Goal: Transaction & Acquisition: Purchase product/service

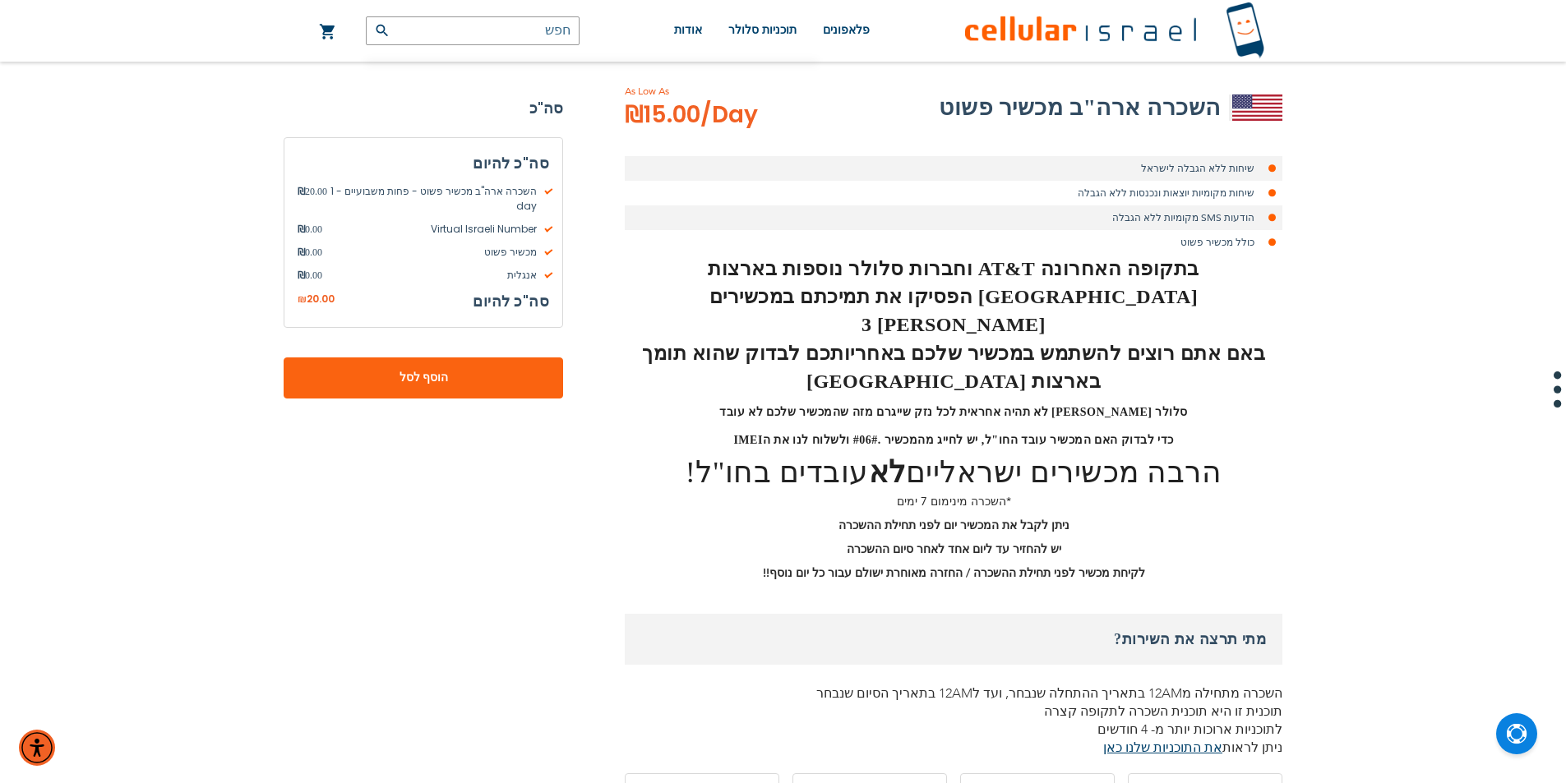
scroll to position [247, 0]
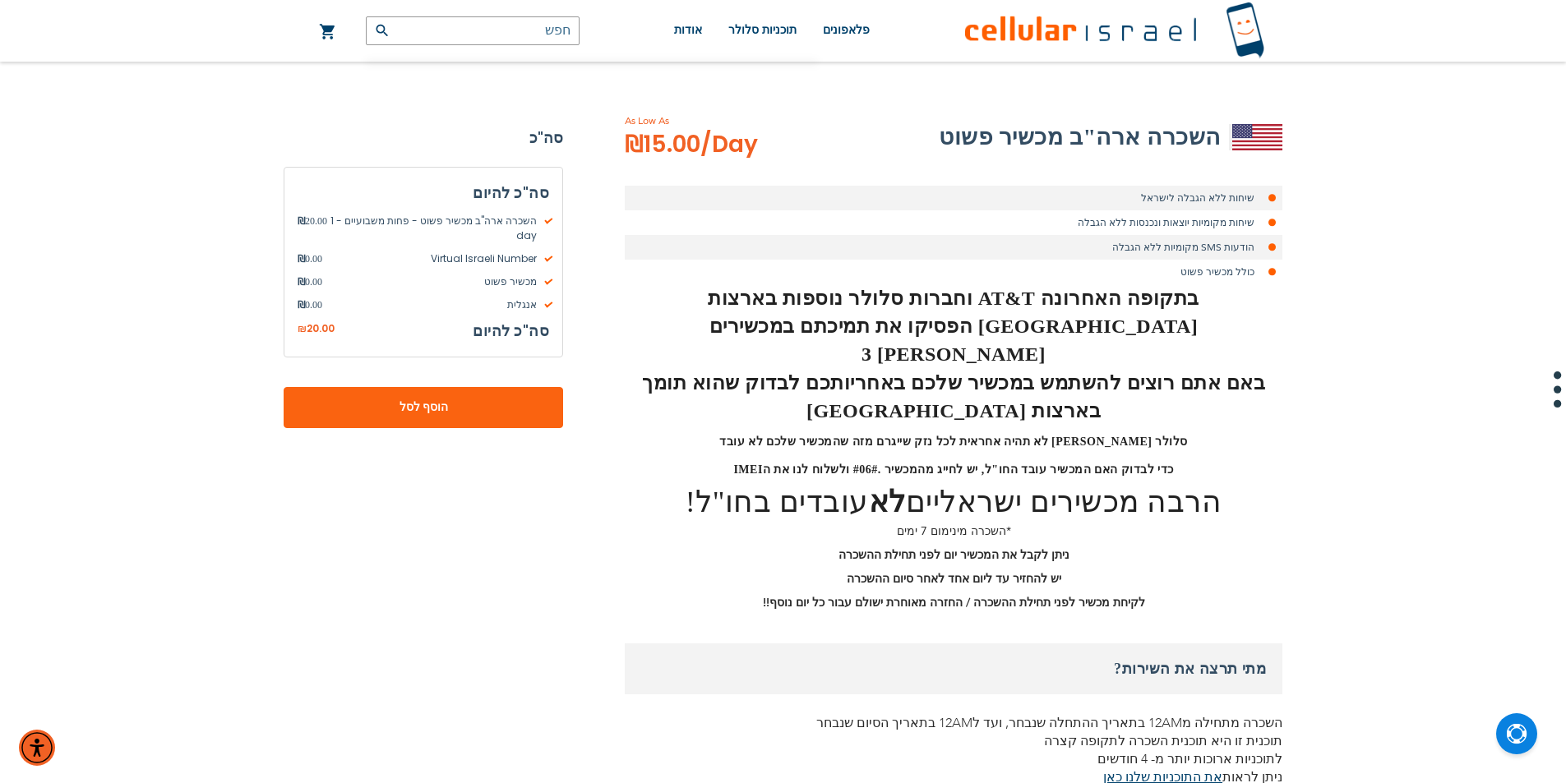
click at [511, 31] on input "text" at bounding box center [473, 30] width 214 height 29
type input "ב"
click at [498, 135] on strong "סה"כ" at bounding box center [423, 138] width 279 height 25
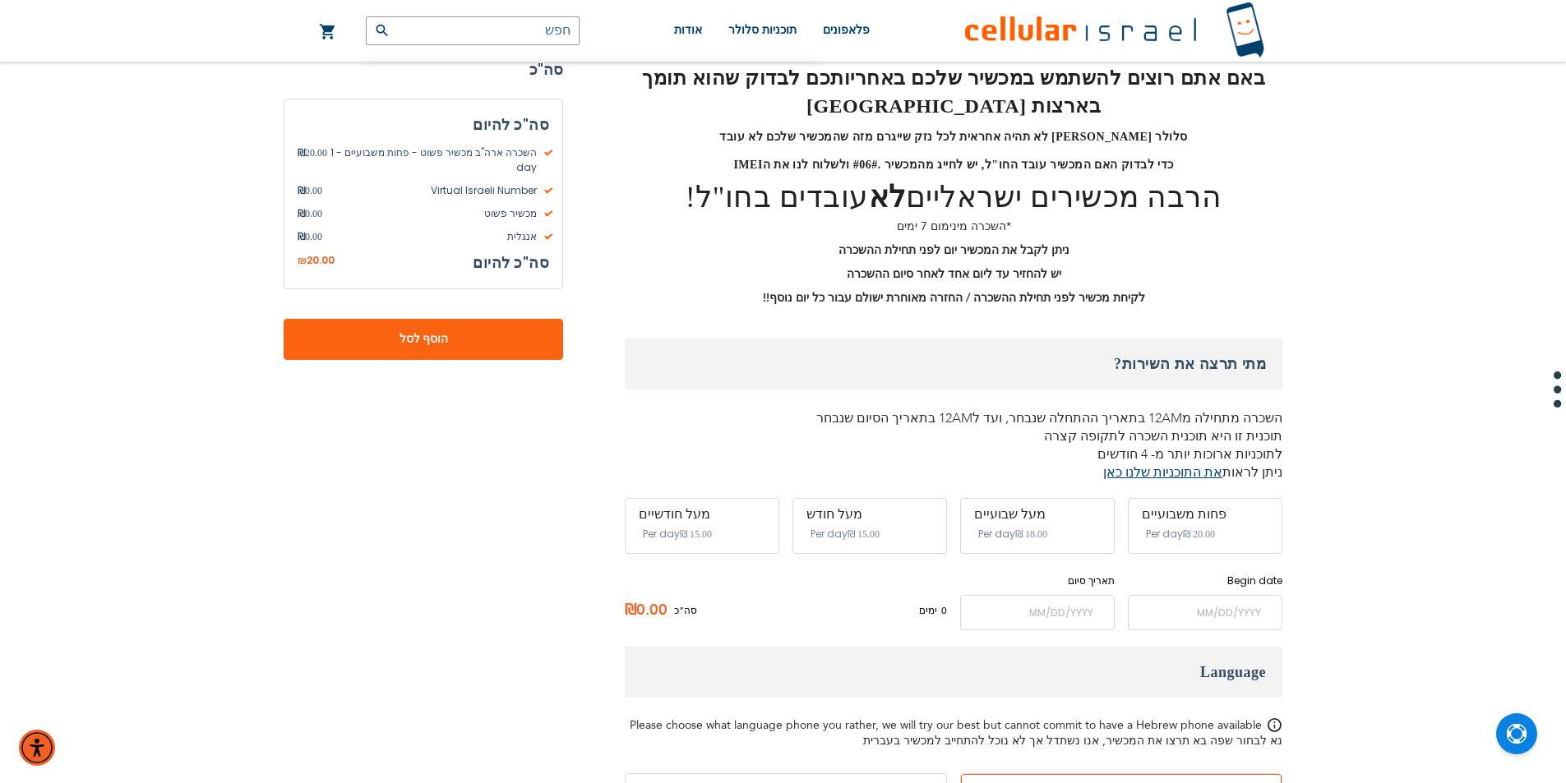
scroll to position [575, 0]
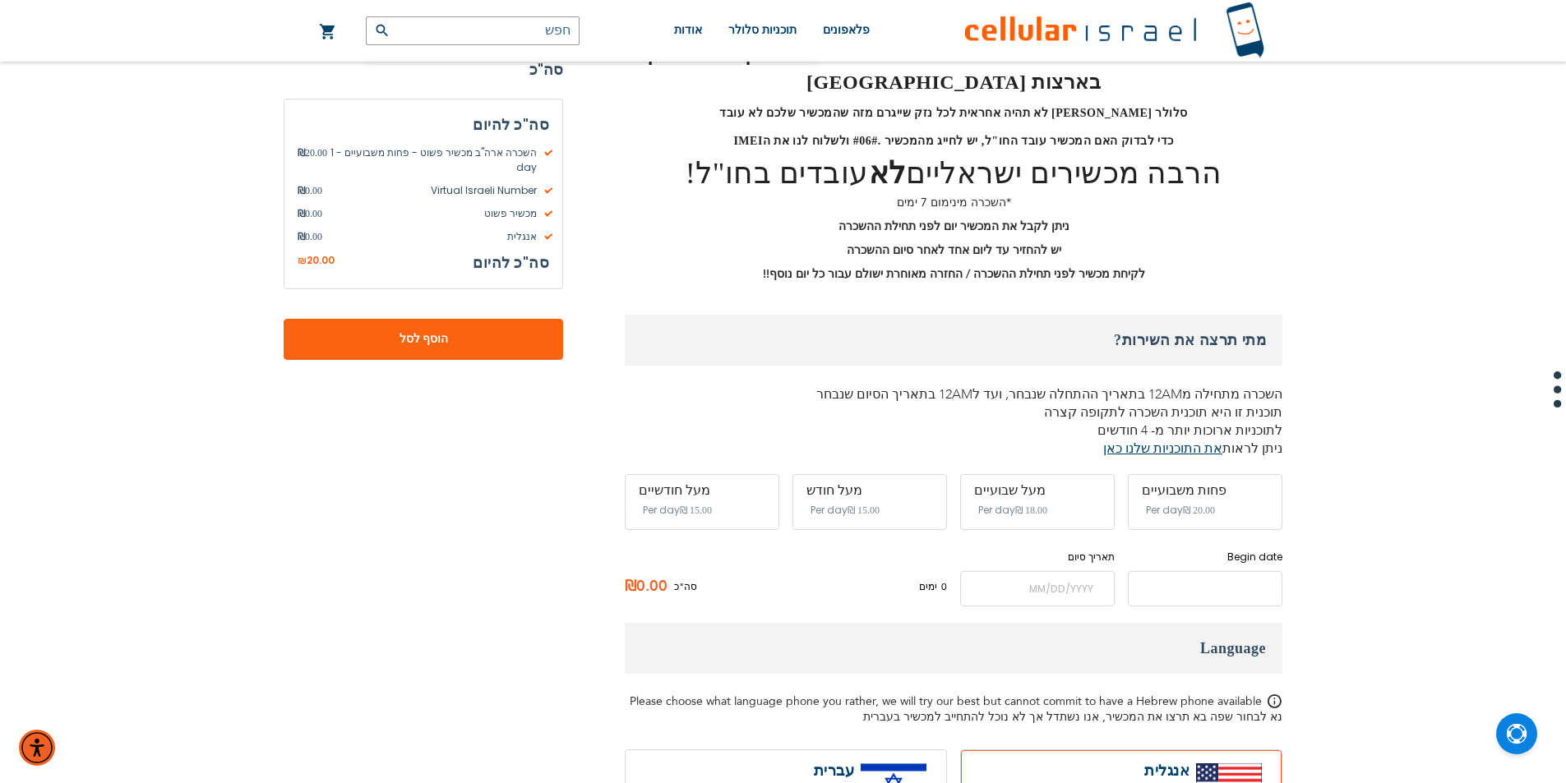
click at [1180, 571] on input "name" at bounding box center [1205, 588] width 155 height 35
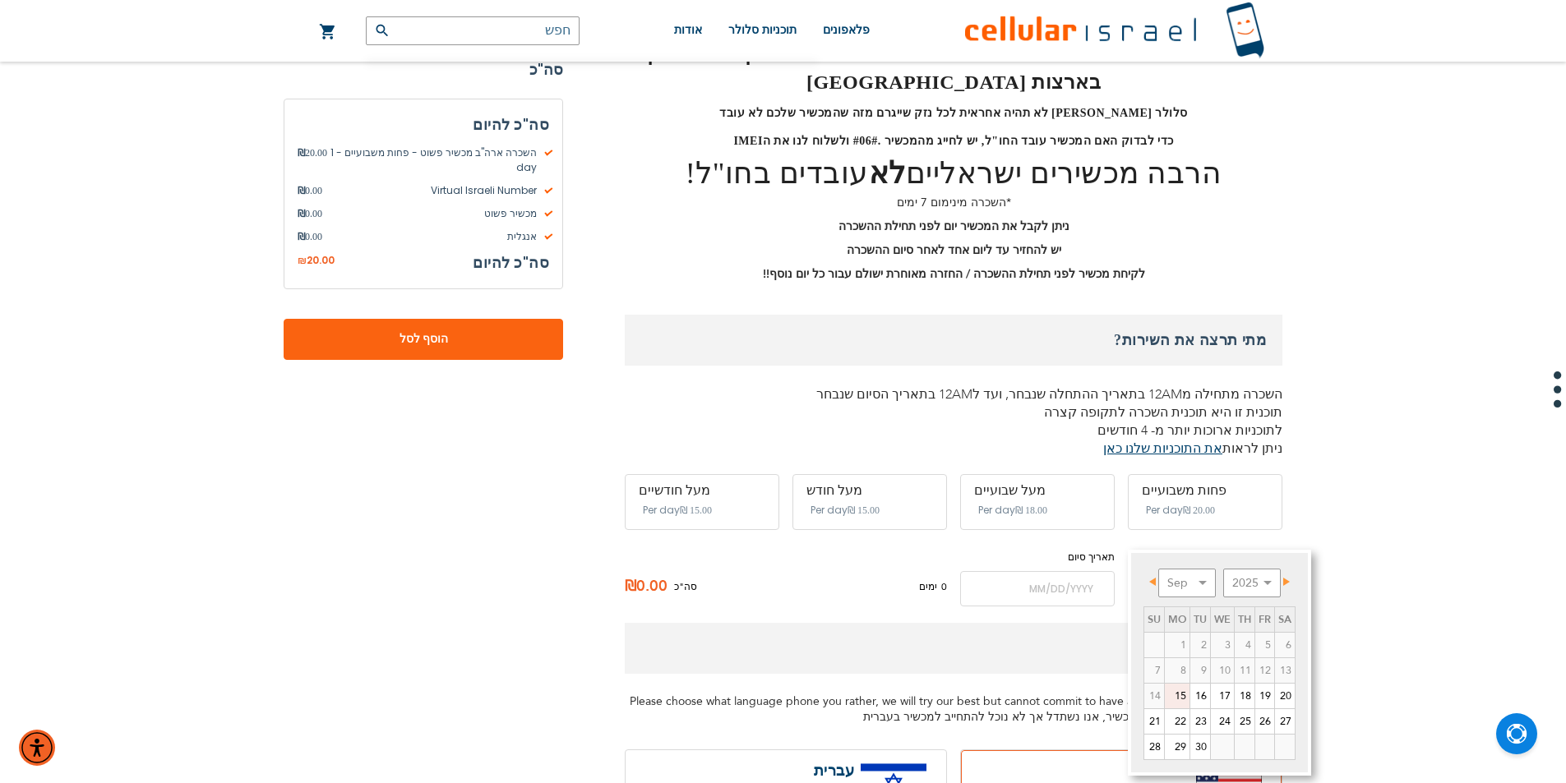
click at [1286, 584] on span "Next" at bounding box center [1286, 582] width 7 height 8
click at [1152, 669] on link "5" at bounding box center [1154, 670] width 20 height 25
type input "[DATE]"
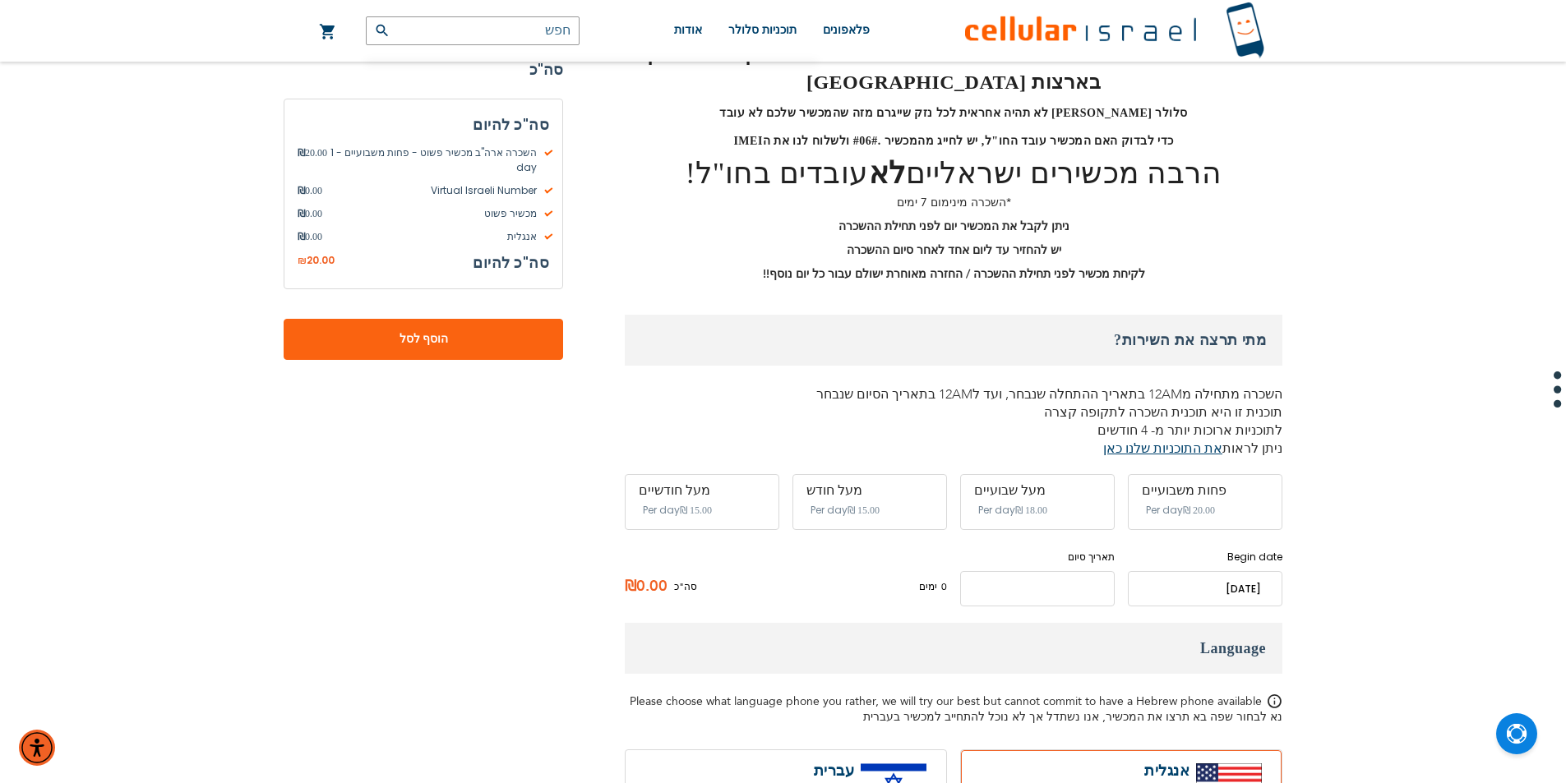
click at [996, 571] on input "name" at bounding box center [1037, 588] width 155 height 35
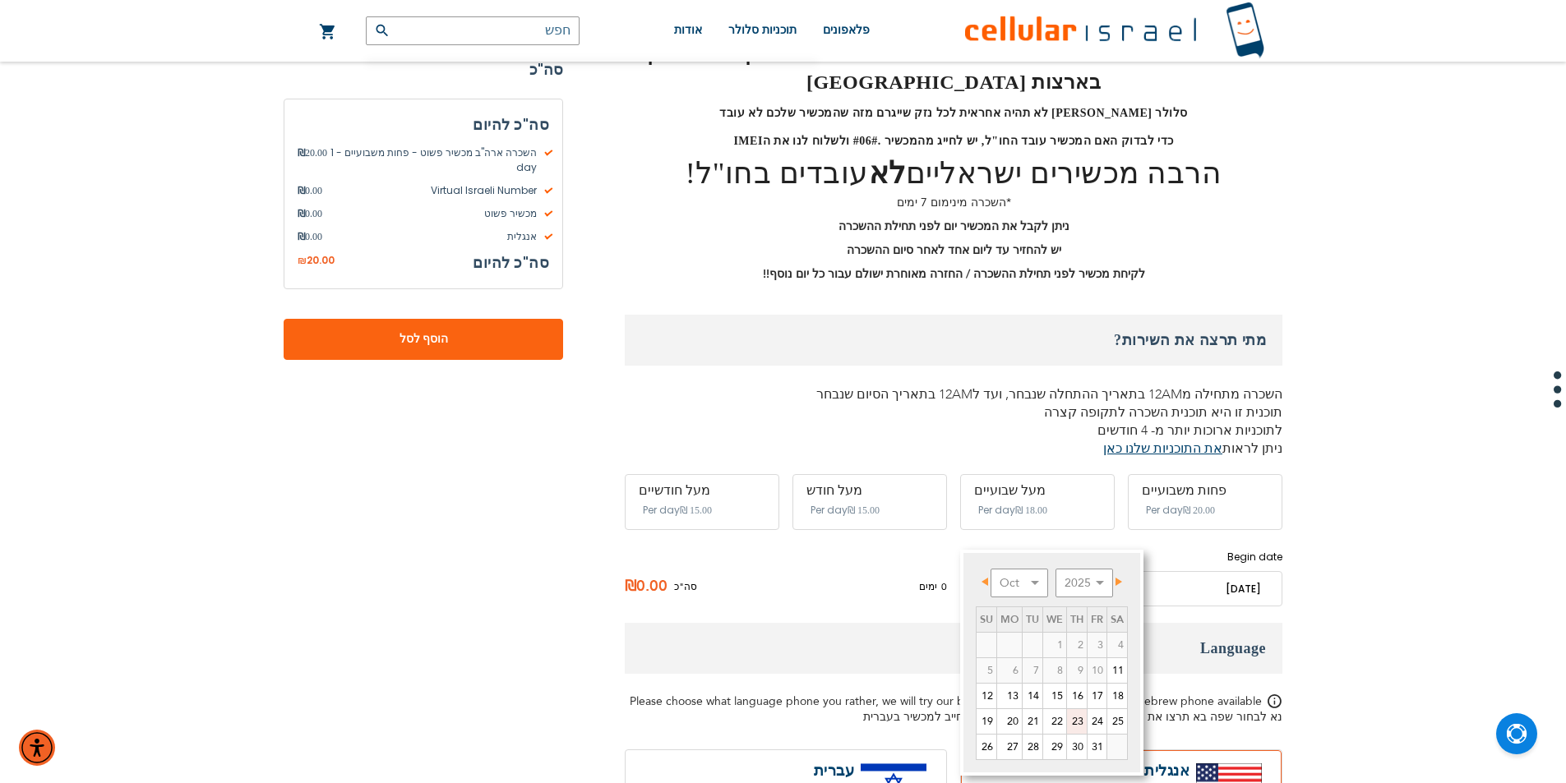
click at [1071, 719] on link "23" at bounding box center [1077, 721] width 20 height 25
type input "[DATE]"
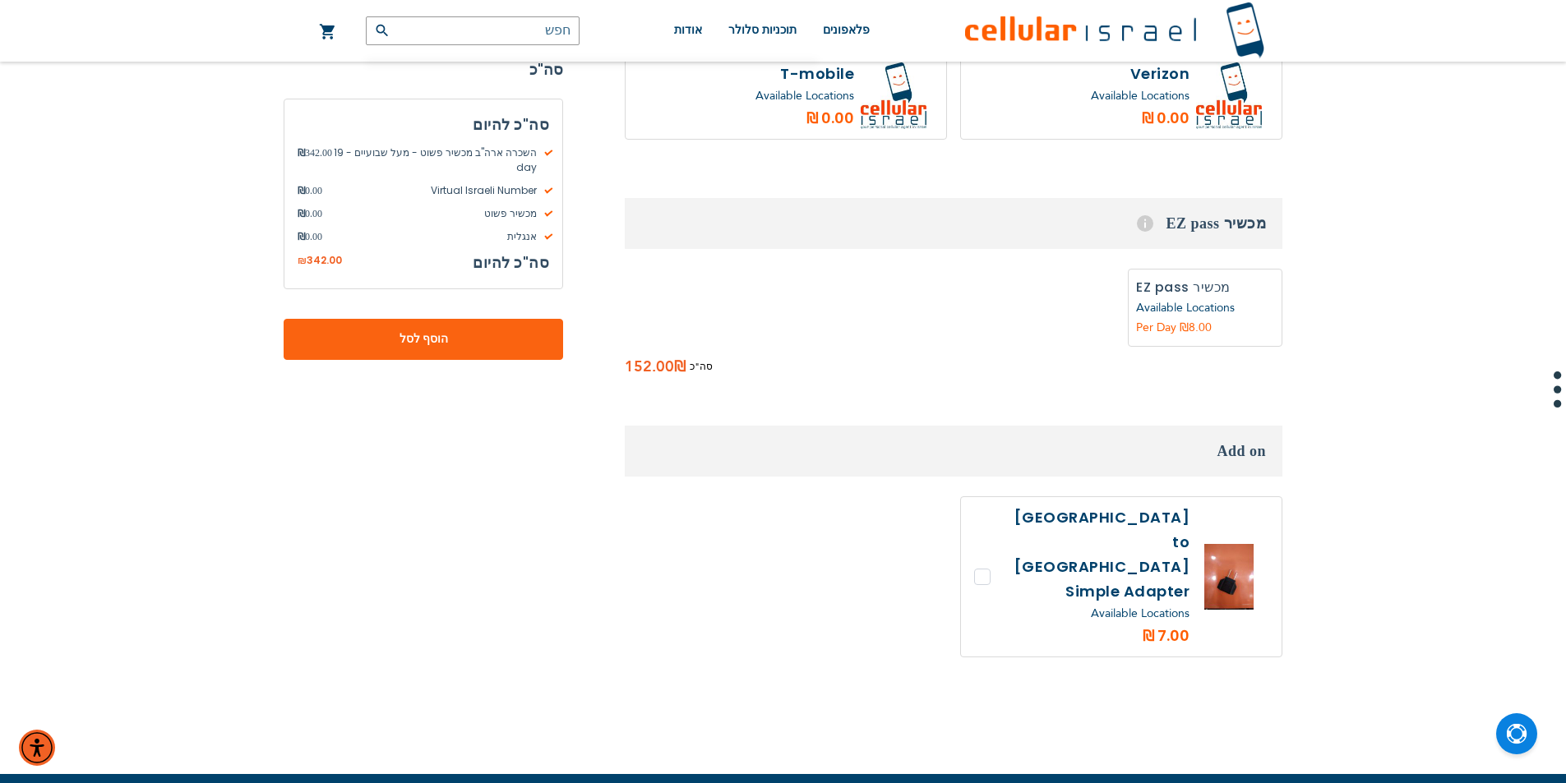
scroll to position [1644, 0]
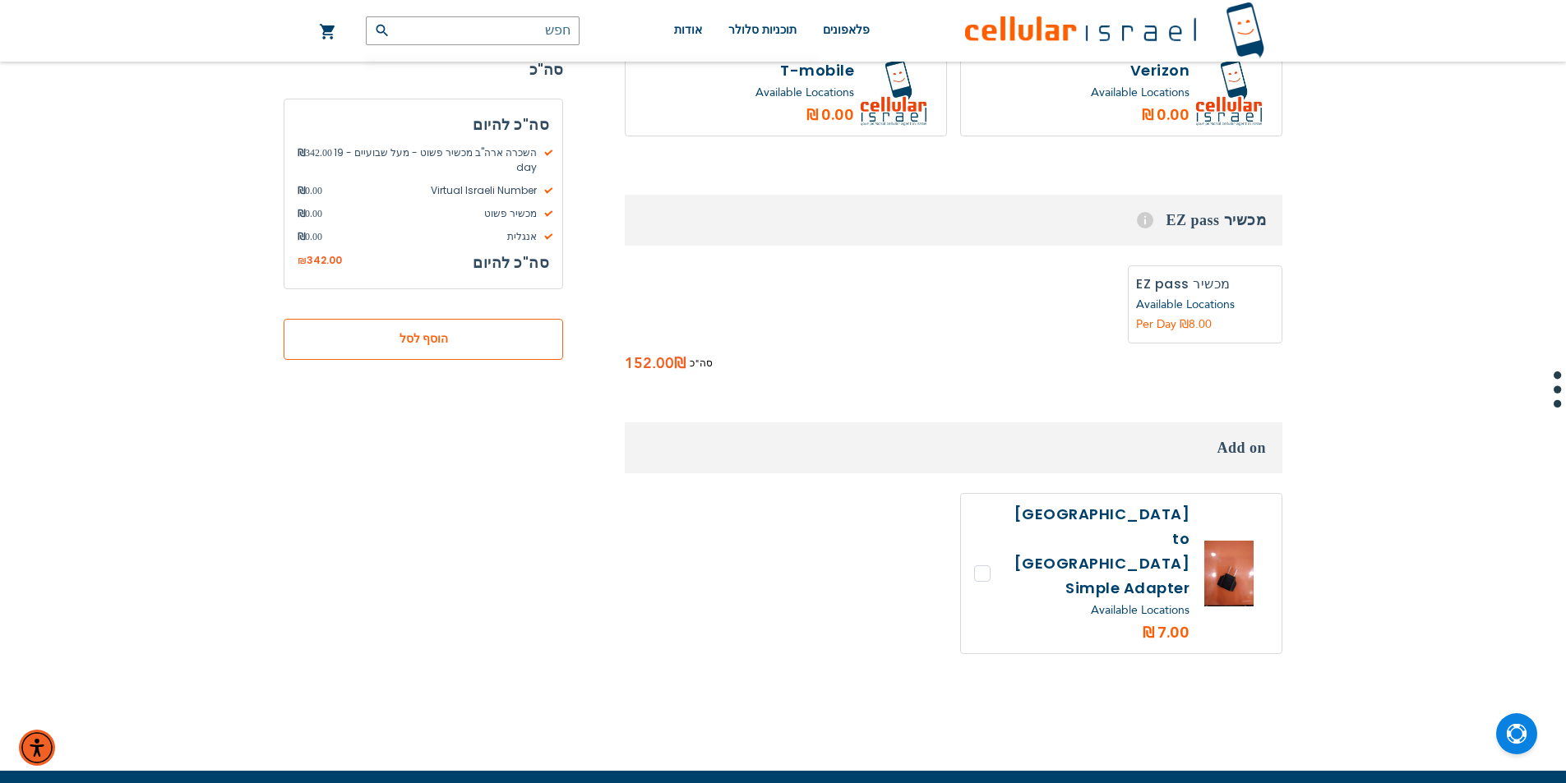
click at [445, 335] on button "הוסף לסל" at bounding box center [423, 339] width 279 height 41
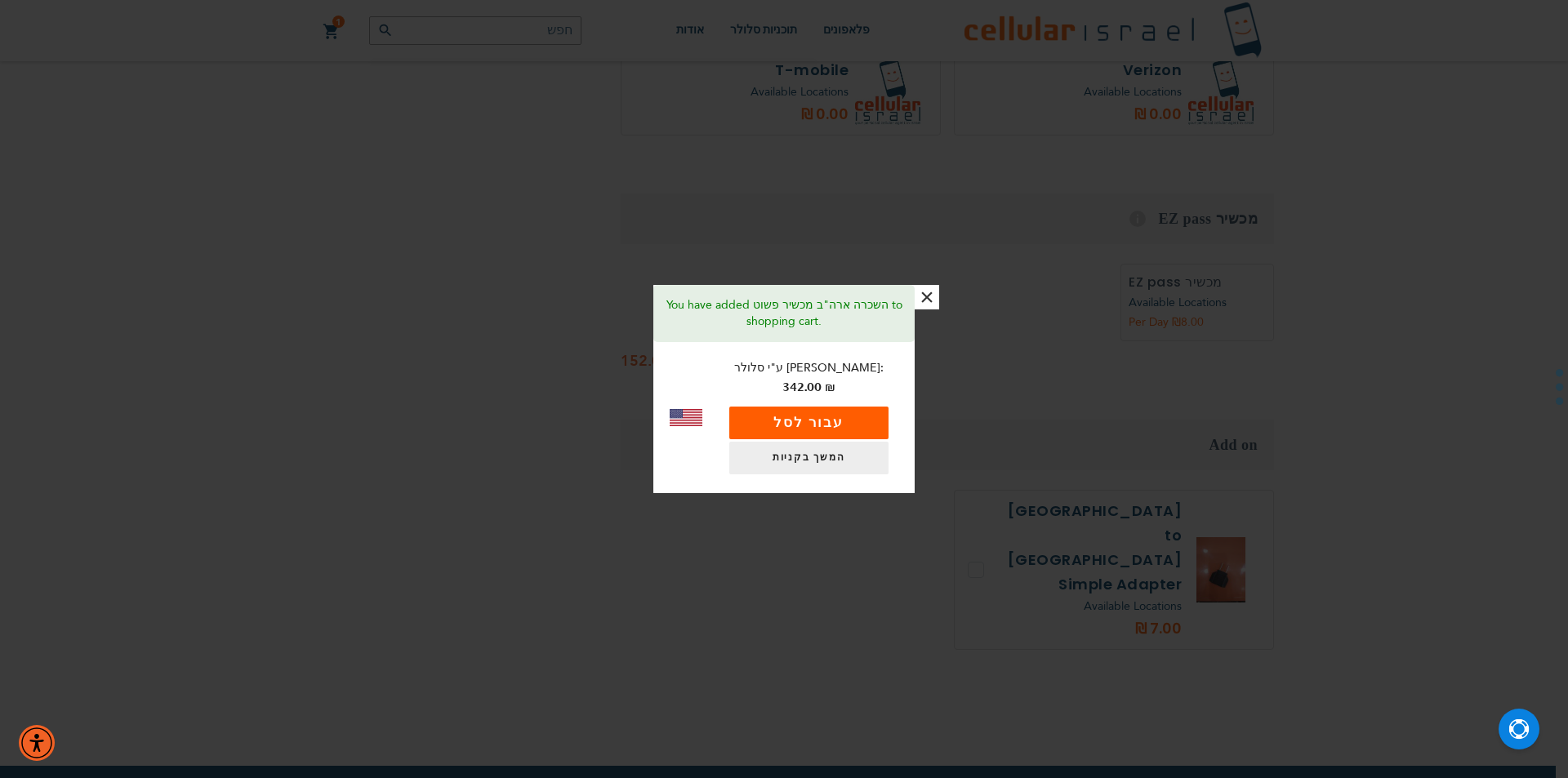
click at [780, 415] on button "עבור לסל" at bounding box center [809, 422] width 159 height 33
